Goal: Find specific page/section: Find specific page/section

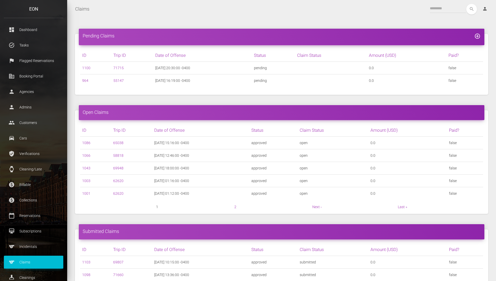
click at [368, 246] on th "Claim Status" at bounding box center [333, 249] width 71 height 13
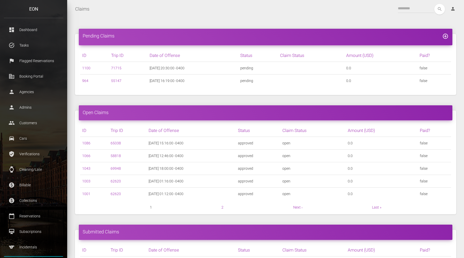
click at [175, 16] on nav "Claims Toggle navigation search person Account Profile Settings Host Rights & R…" at bounding box center [265, 9] width 397 height 18
